Goal: Find contact information: Find contact information

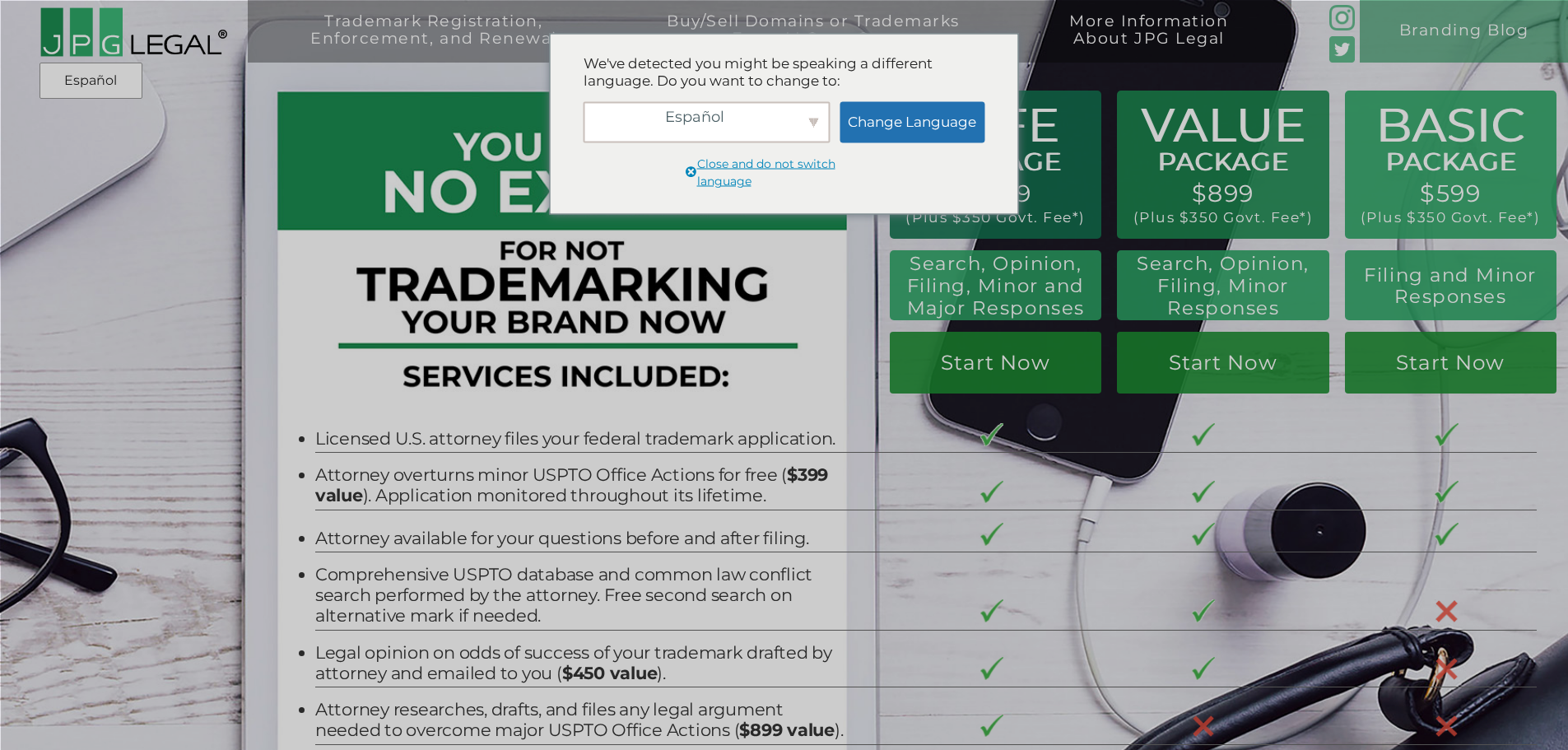
click at [846, 174] on span "Close and do not switch language" at bounding box center [792, 172] width 188 height 35
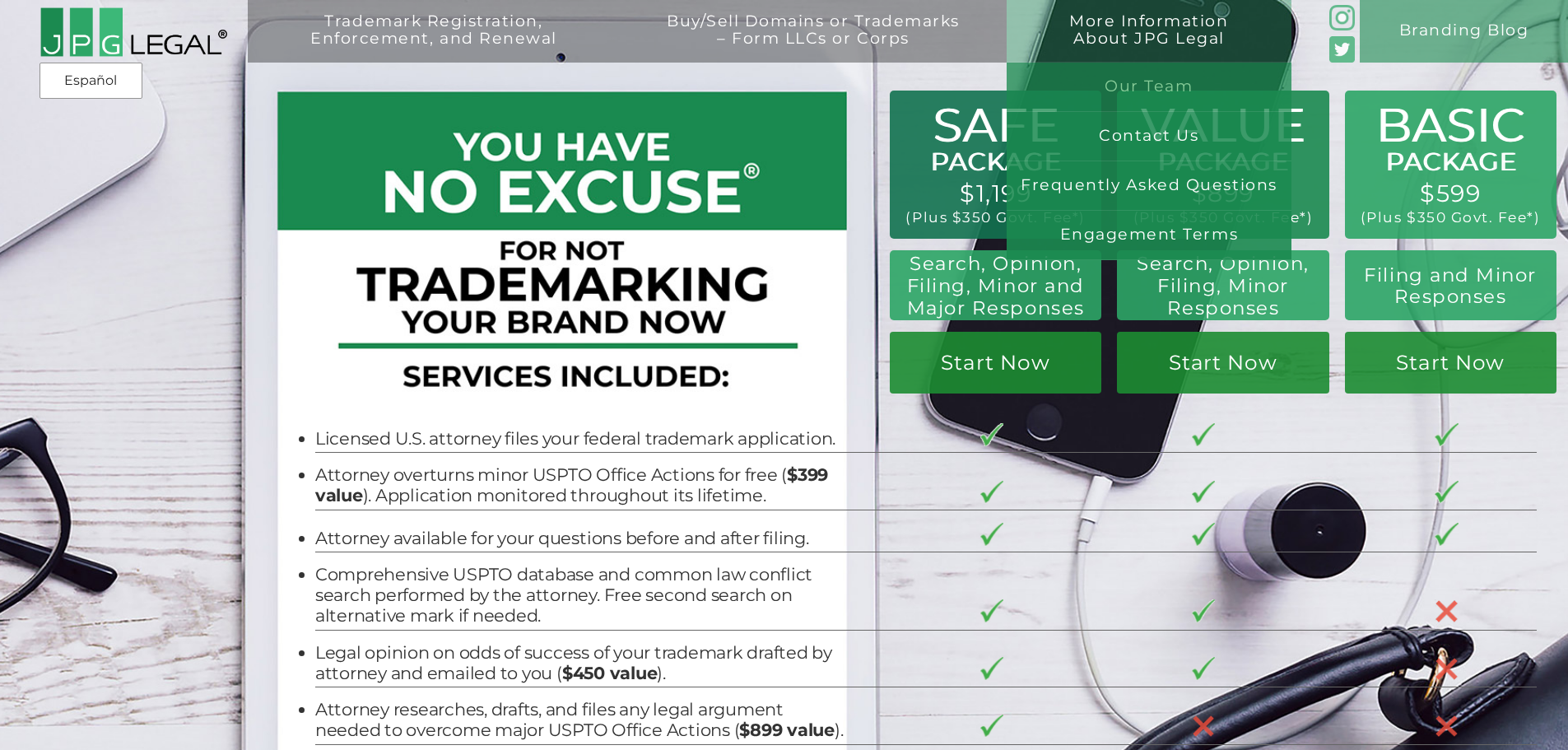
click at [1186, 78] on link "Our Team" at bounding box center [1149, 87] width 285 height 49
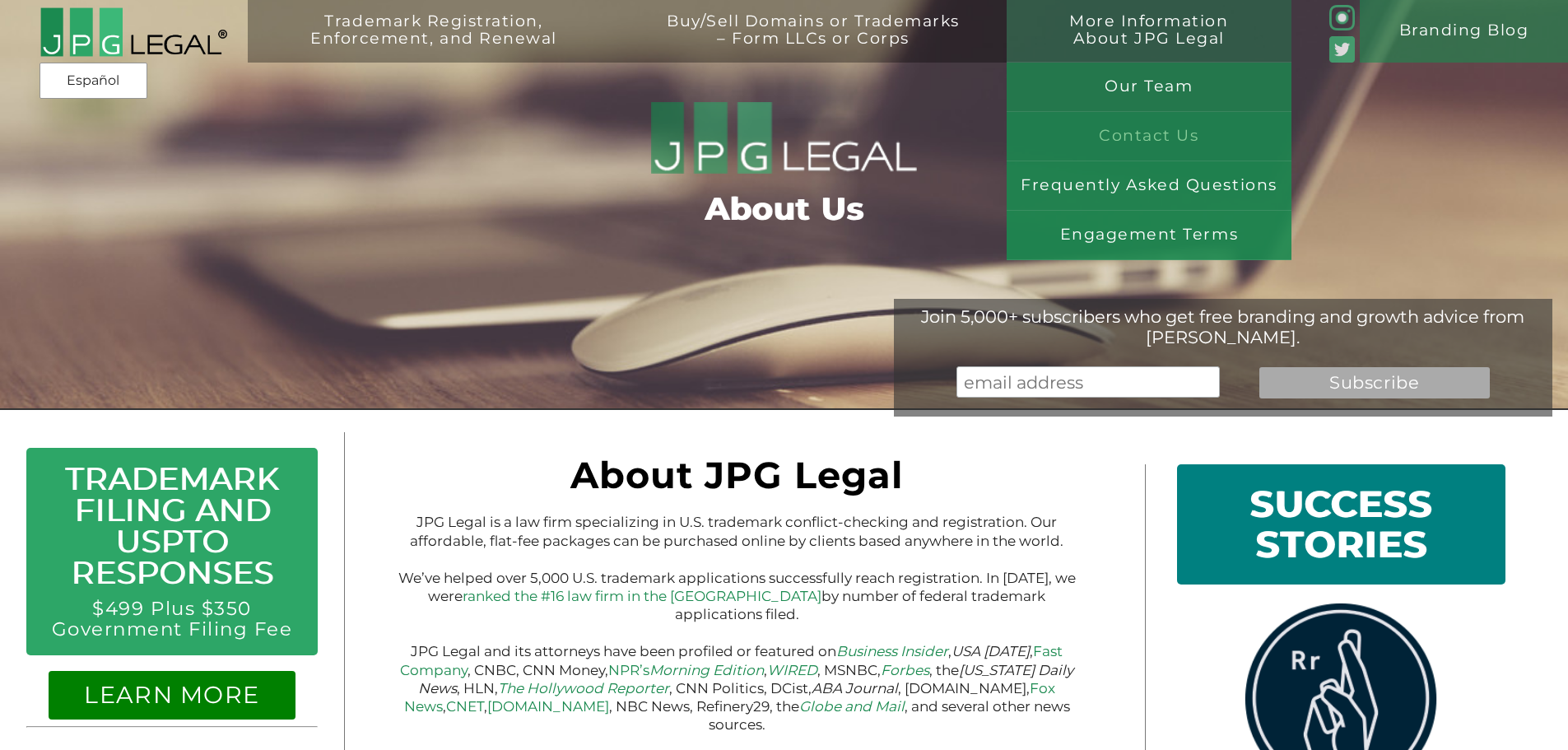
click at [1148, 123] on link "Contact Us" at bounding box center [1149, 137] width 285 height 49
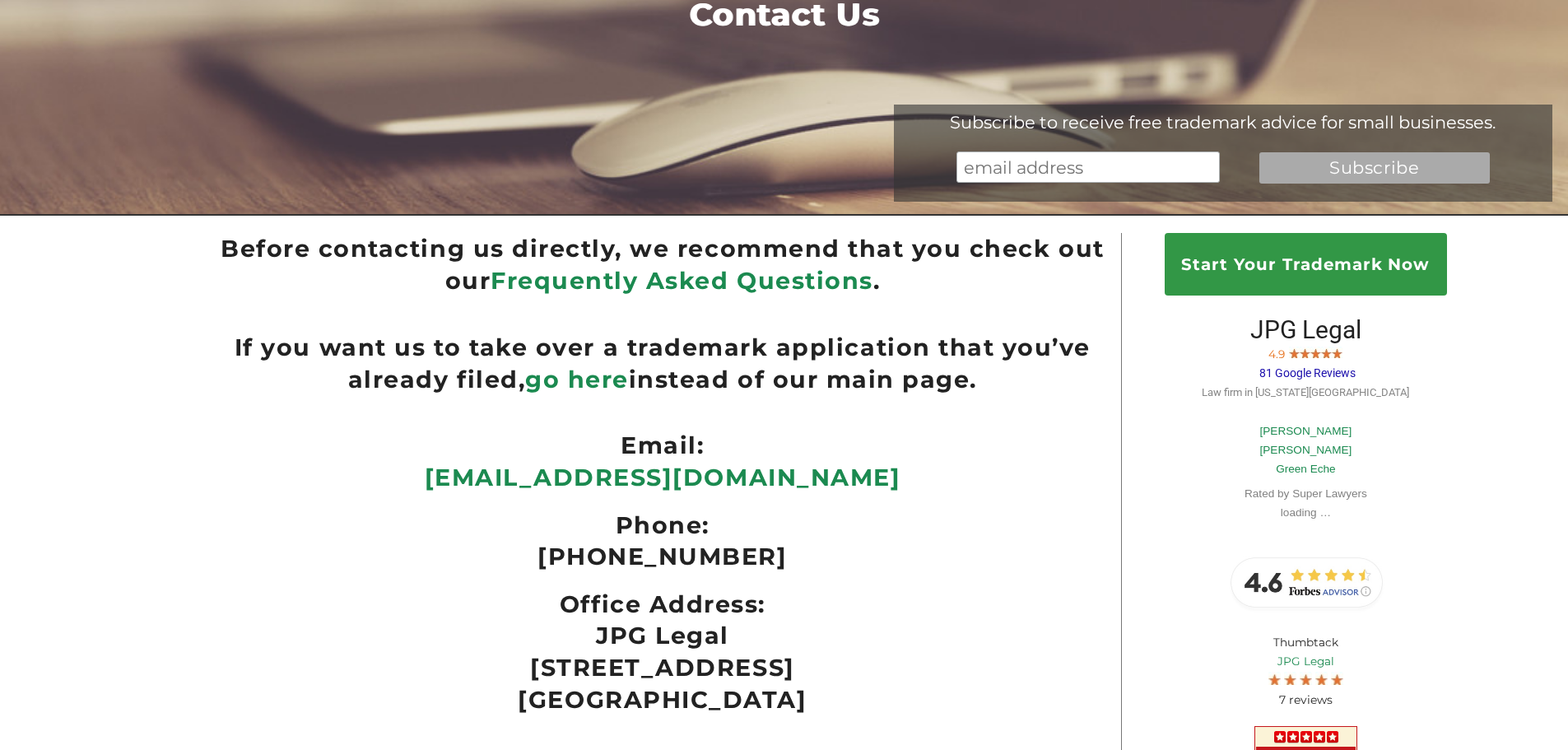
scroll to position [329, 0]
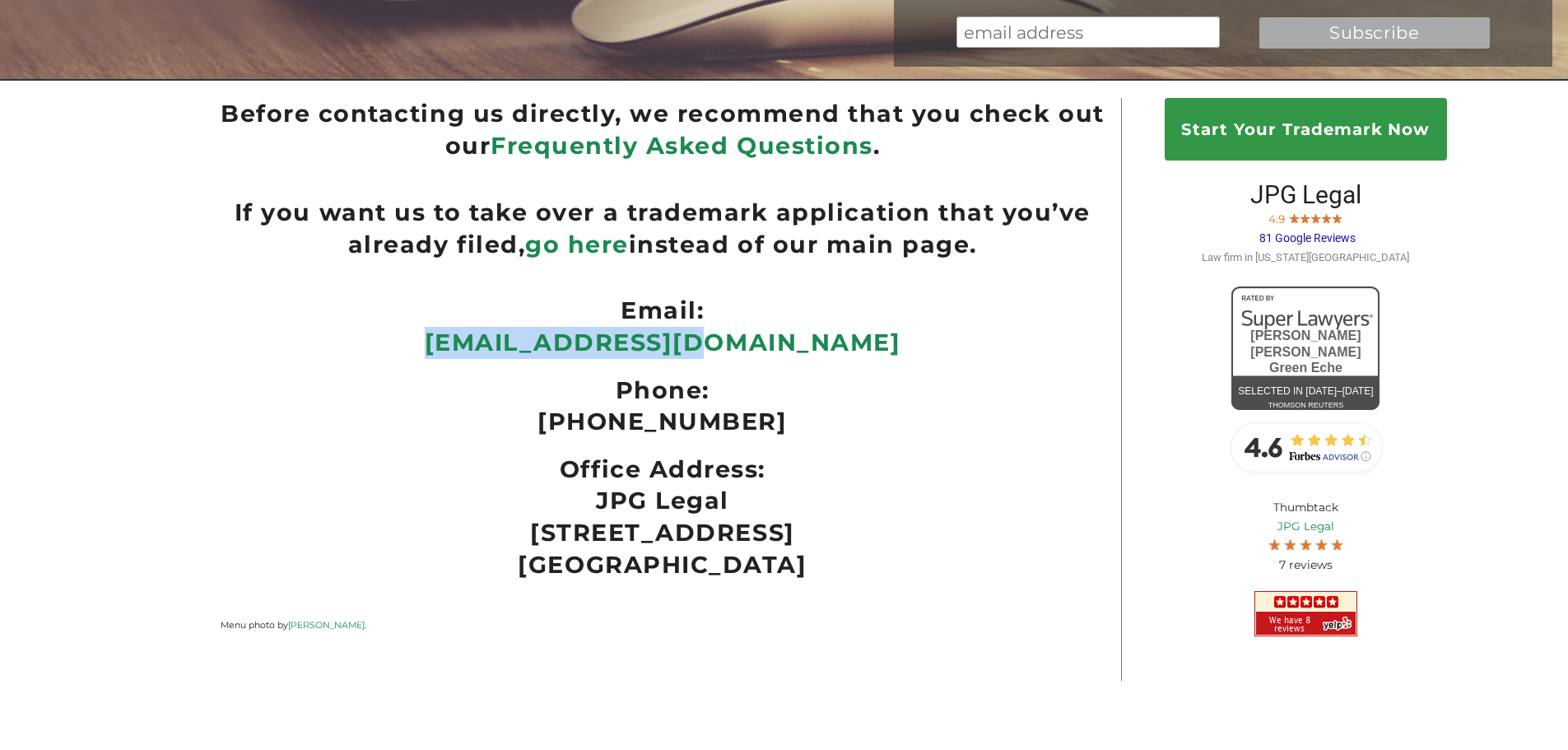
drag, startPoint x: 576, startPoint y: 354, endPoint x: 786, endPoint y: 351, distance: 210.0
click at [786, 351] on p "[EMAIL_ADDRESS][DOMAIN_NAME]" at bounding box center [662, 343] width 884 height 32
copy link "[EMAIL_ADDRESS][DOMAIN_NAME]"
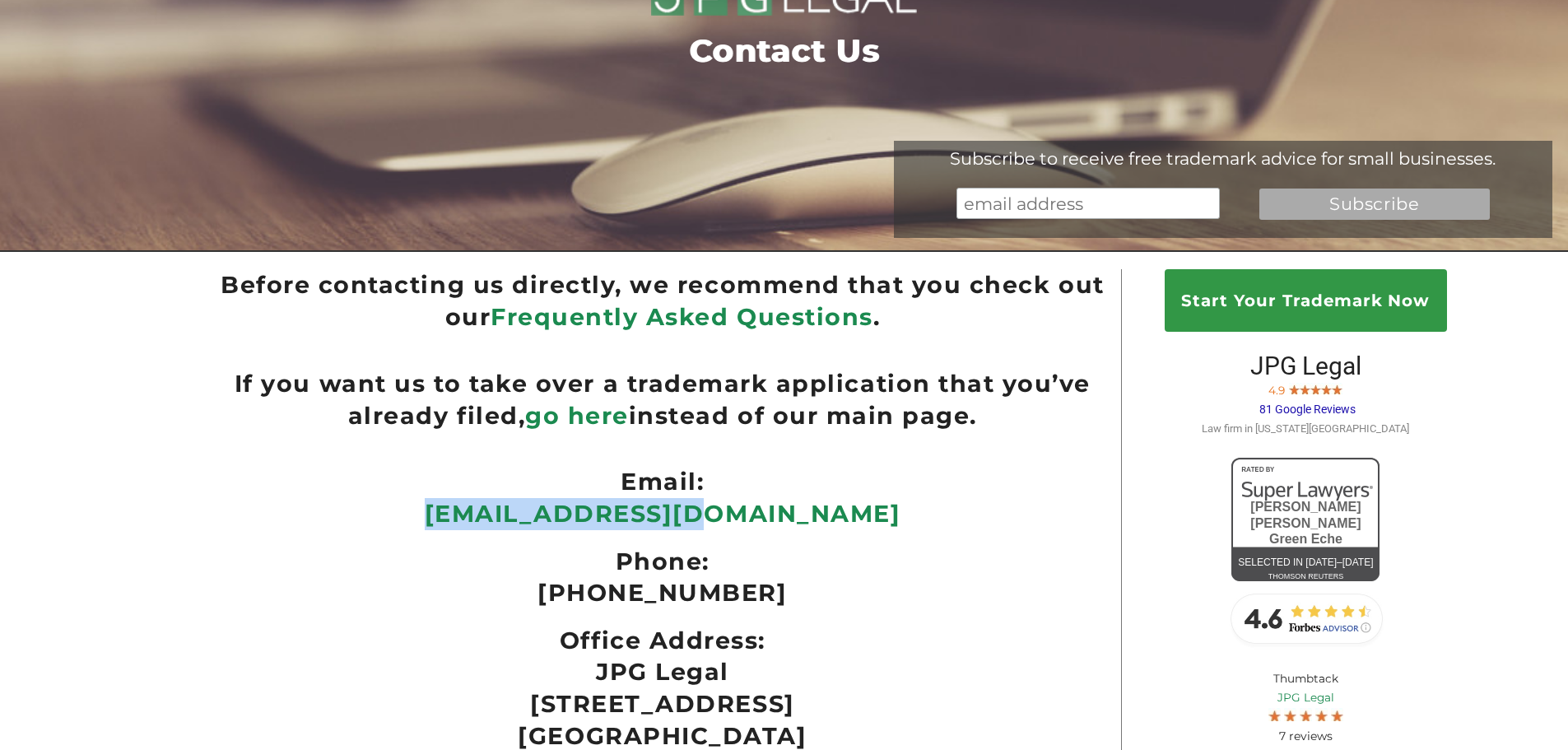
scroll to position [0, 0]
